Goal: Check status: Check status

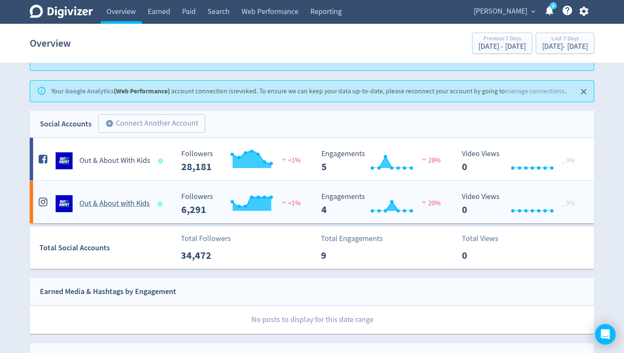
scroll to position [63, 0]
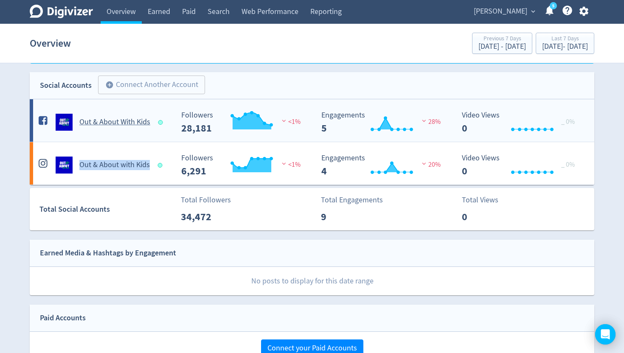
click at [132, 123] on h5 "Out & About With Kids" at bounding box center [114, 122] width 71 height 10
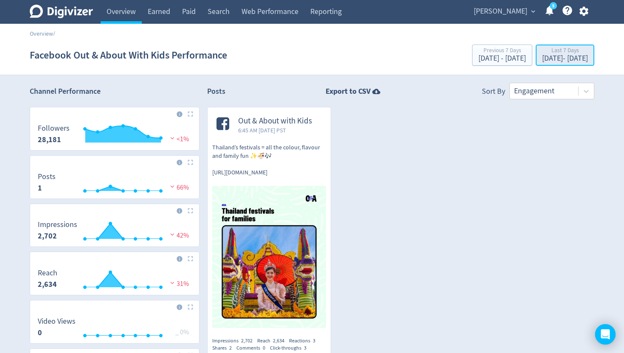
click at [542, 59] on div "[DATE] - [DATE]" at bounding box center [565, 59] width 46 height 8
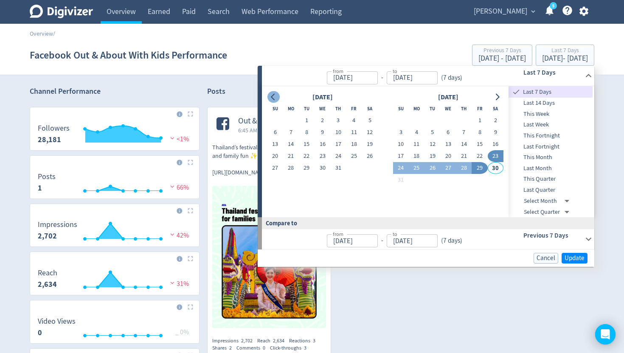
click at [273, 101] on button "Go to previous month" at bounding box center [273, 97] width 12 height 12
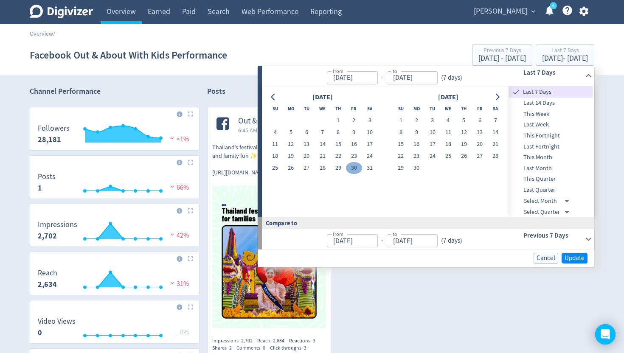
click at [357, 168] on button "30" at bounding box center [354, 168] width 16 height 12
type input "[DATE]"
click at [499, 99] on icon "Go to next month" at bounding box center [497, 97] width 7 height 7
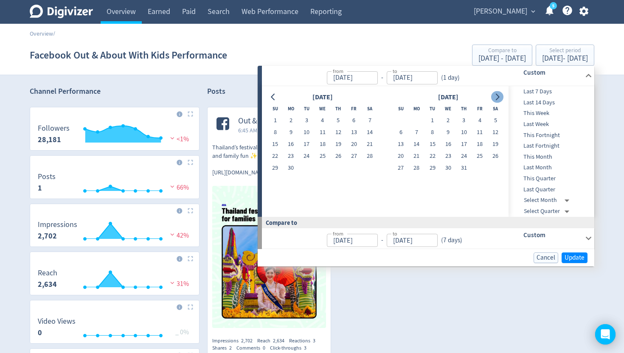
click at [499, 99] on icon "Go to next month" at bounding box center [497, 97] width 7 height 7
click at [273, 98] on icon "Go to previous month" at bounding box center [273, 97] width 7 height 7
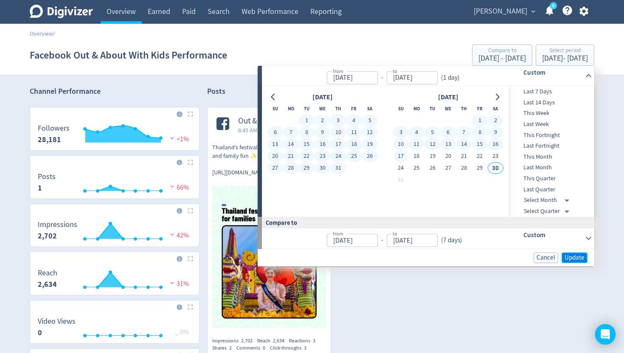
click at [581, 261] on span "Update" at bounding box center [574, 258] width 20 height 6
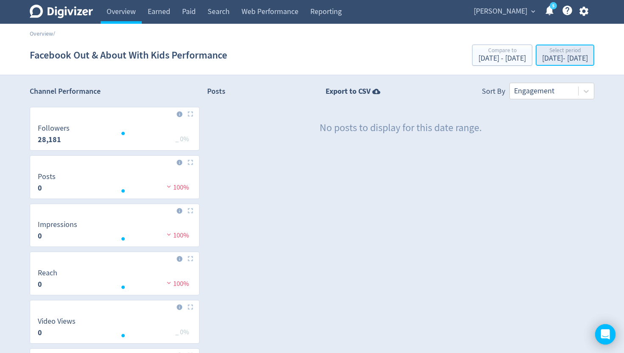
click at [542, 58] on div "May 30, 2025 - May 30, 2025" at bounding box center [565, 59] width 46 height 8
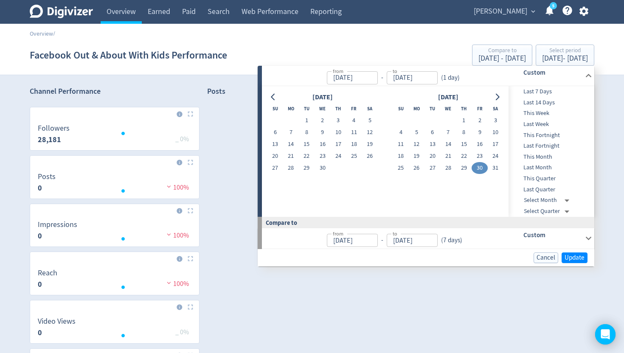
click at [479, 167] on button "30" at bounding box center [479, 168] width 16 height 12
click at [497, 98] on icon "Go to next month" at bounding box center [497, 97] width 7 height 7
click at [496, 99] on icon "Go to next month" at bounding box center [498, 97] width 4 height 7
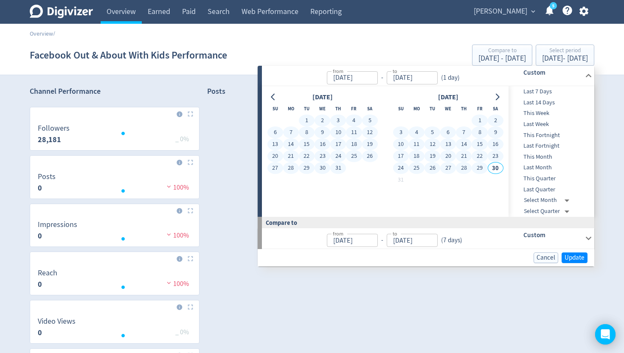
click at [483, 167] on button "29" at bounding box center [479, 168] width 16 height 12
type input "[DATE]"
type input "Feb 27, 2025"
type input "May 29, 2025"
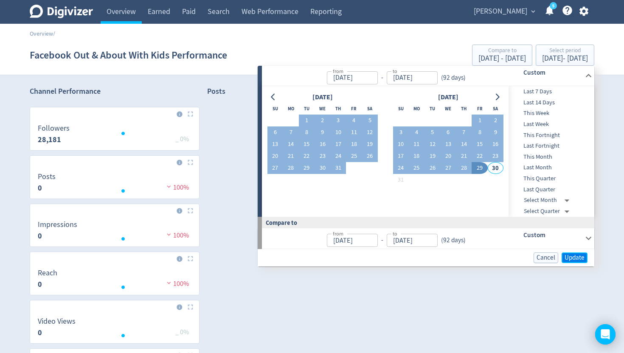
click at [578, 255] on span "Update" at bounding box center [574, 258] width 20 height 6
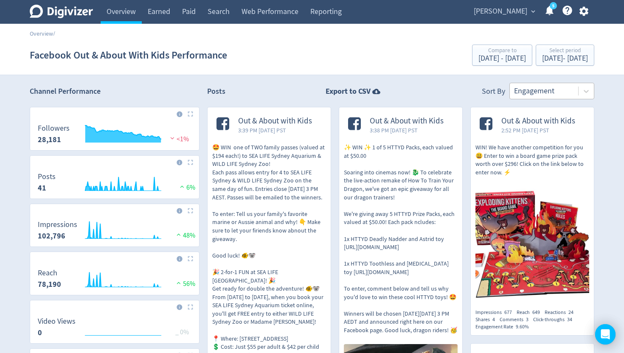
click at [549, 95] on div at bounding box center [544, 91] width 60 height 12
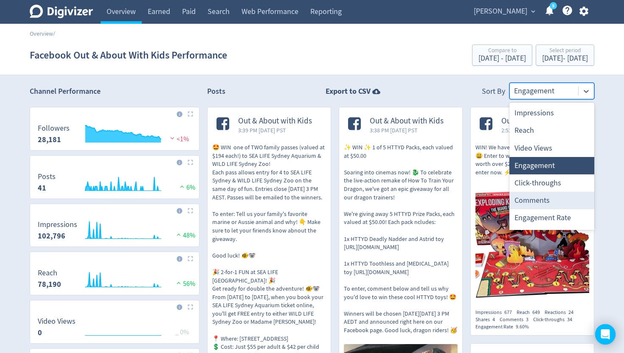
scroll to position [16, 0]
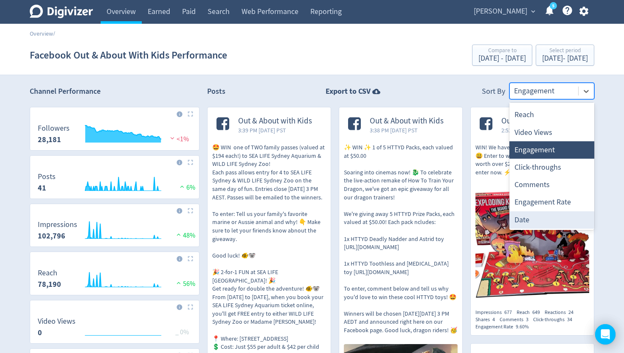
click at [533, 222] on div "Date" at bounding box center [551, 219] width 85 height 17
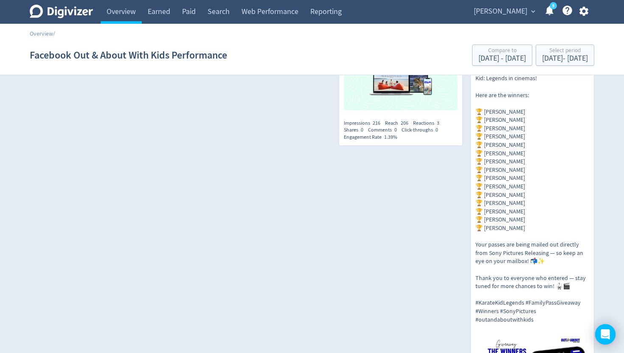
scroll to position [4742, 0]
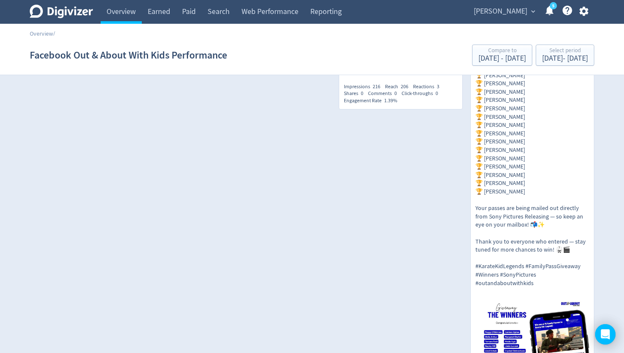
click at [377, 90] on span "216" at bounding box center [377, 86] width 8 height 7
copy span "216"
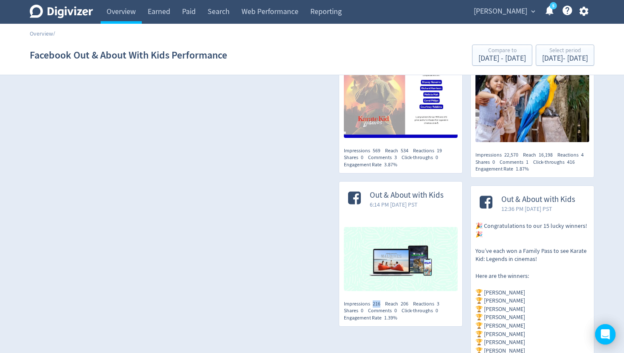
scroll to position [4501, 0]
